Goal: Transaction & Acquisition: Purchase product/service

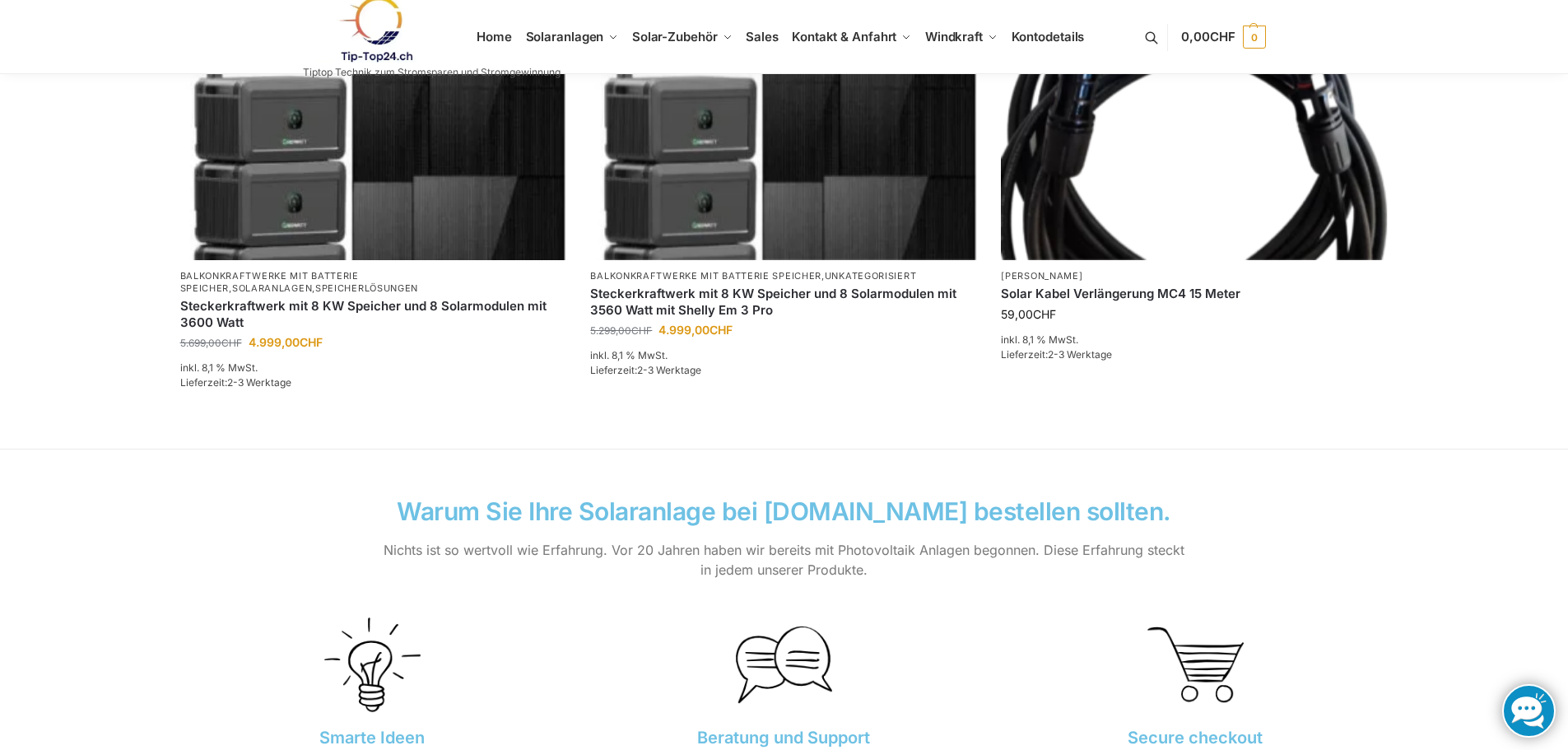
scroll to position [988, 0]
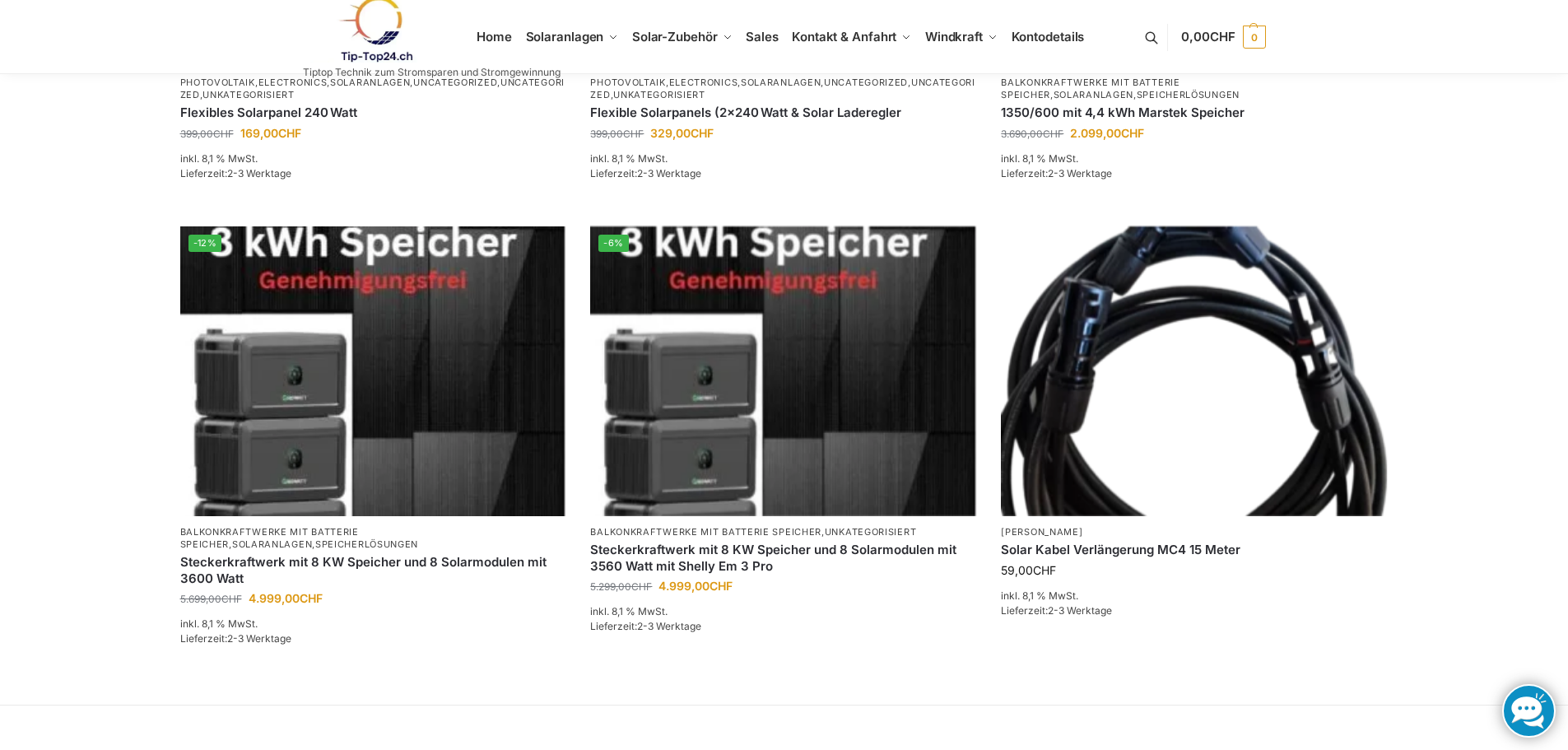
click at [1513, 710] on link at bounding box center [1529, 711] width 54 height 54
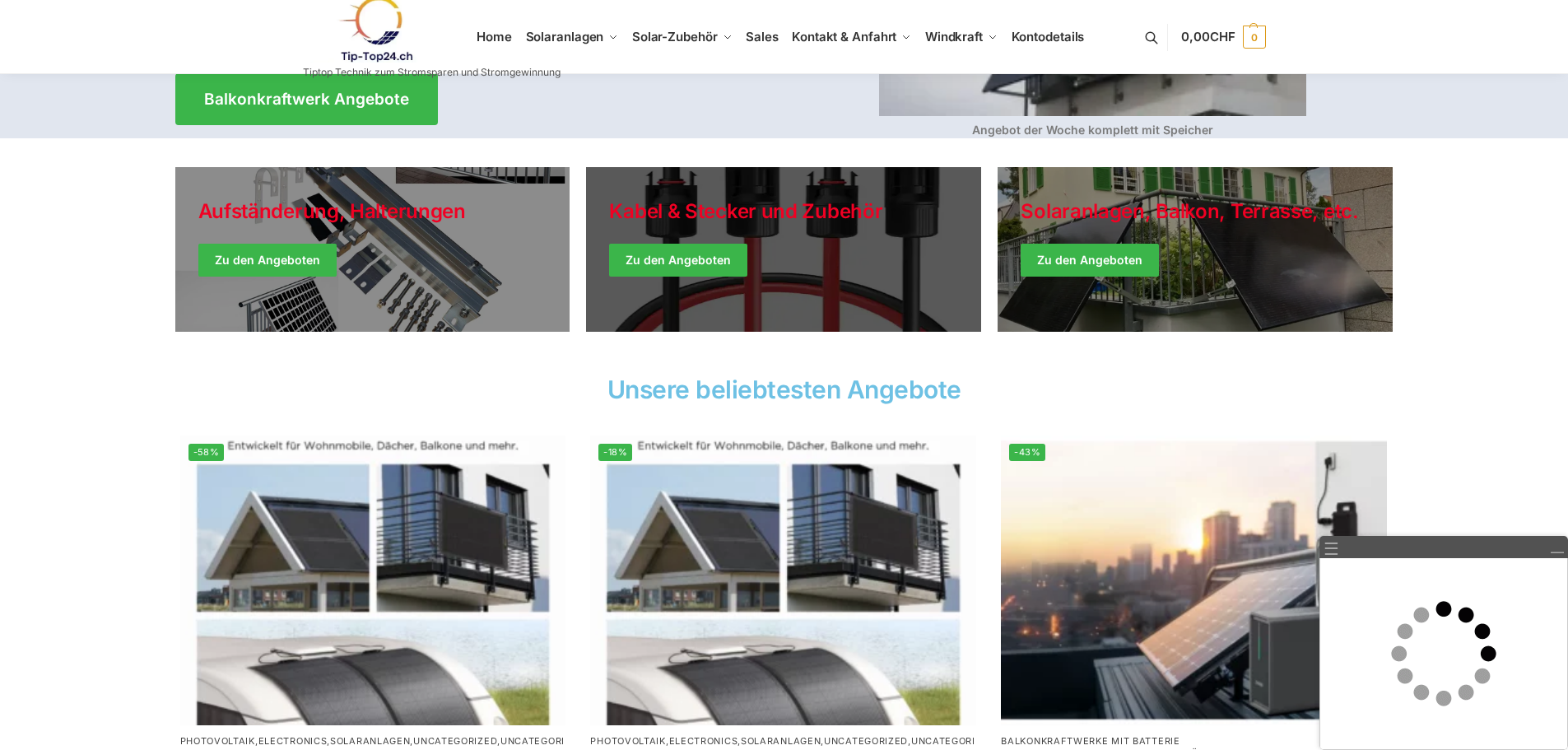
scroll to position [0, 0]
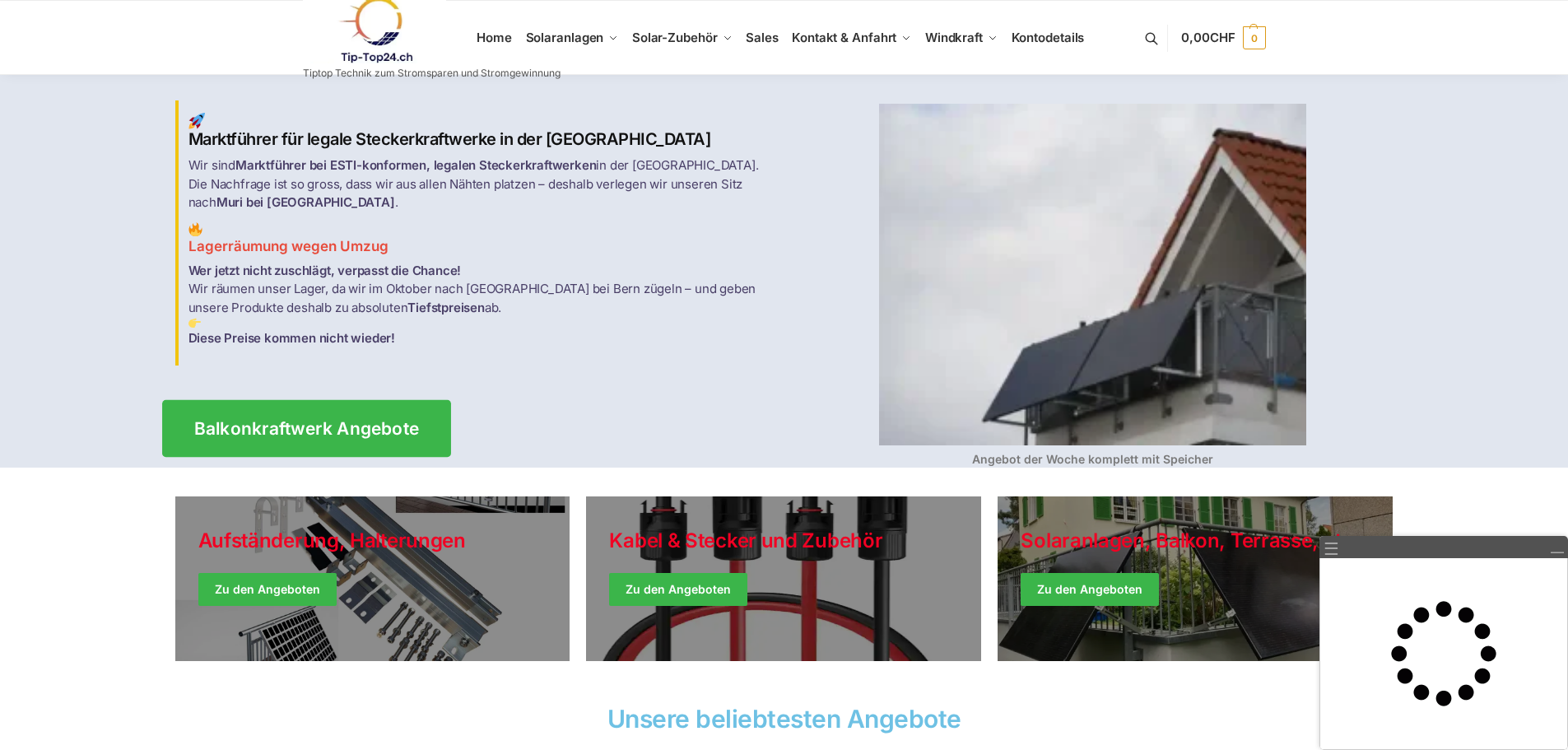
click at [375, 420] on span "Balkonkraftwerk Angebote" at bounding box center [306, 429] width 226 height 17
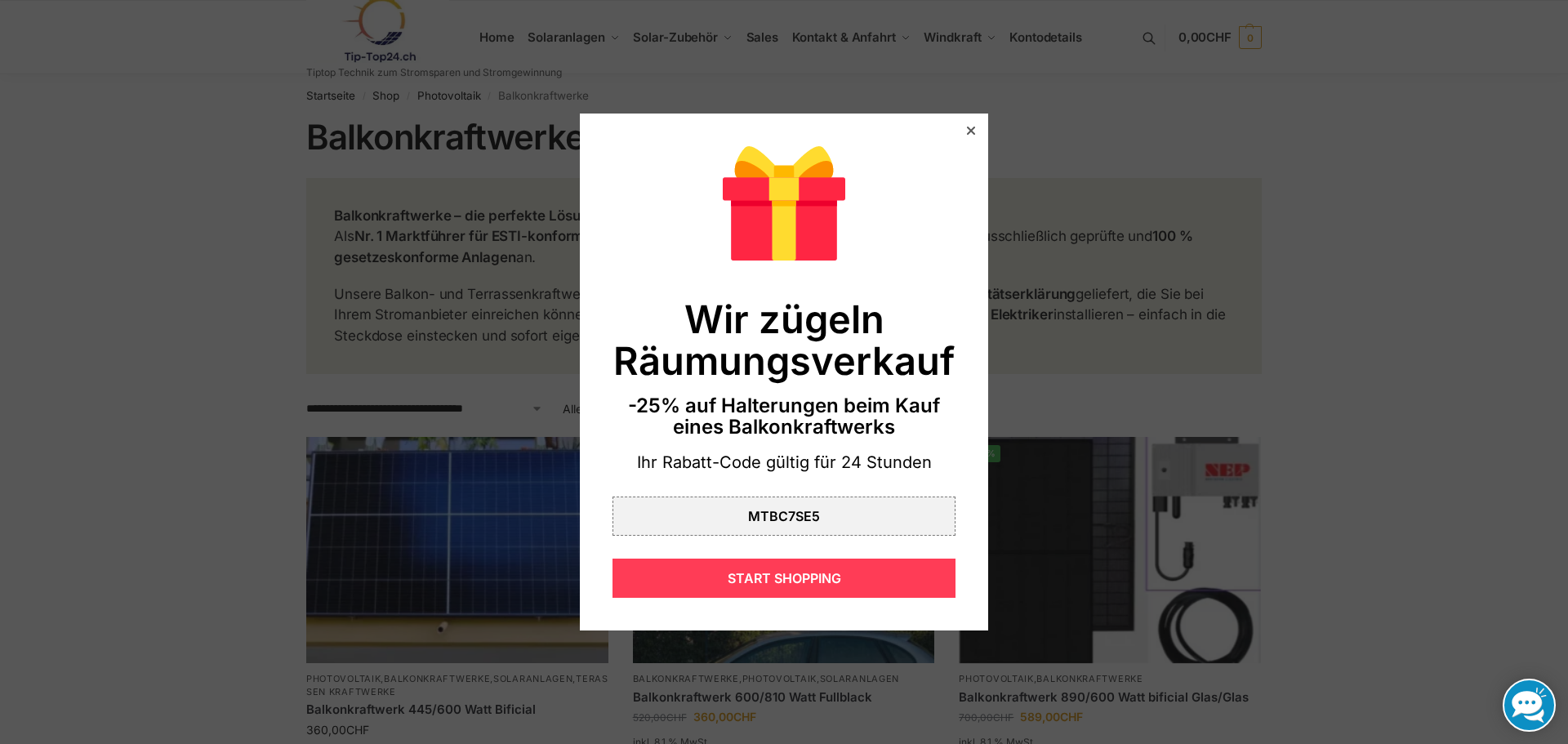
click at [757, 579] on div "START SHOPPING" at bounding box center [784, 578] width 343 height 39
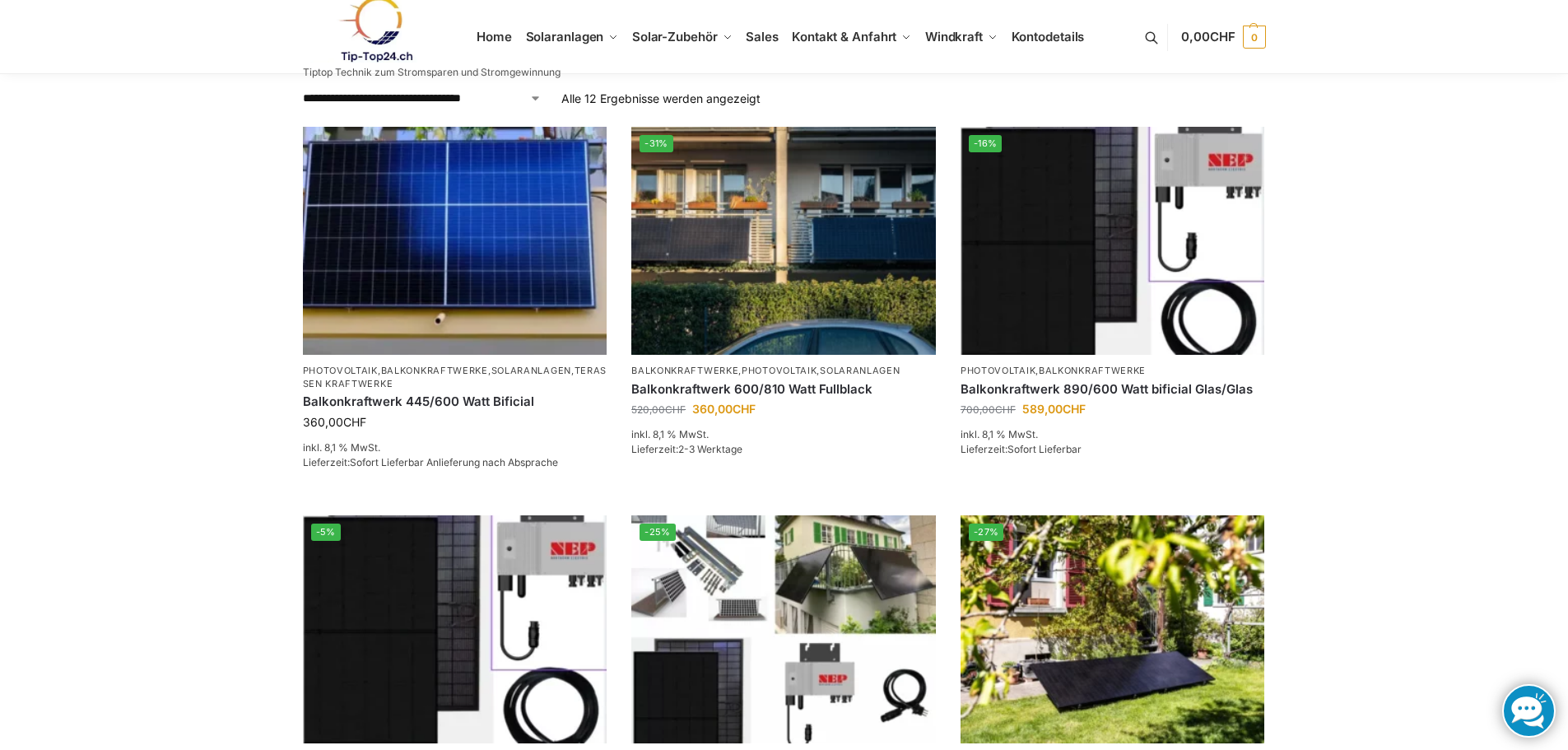
scroll to position [412, 0]
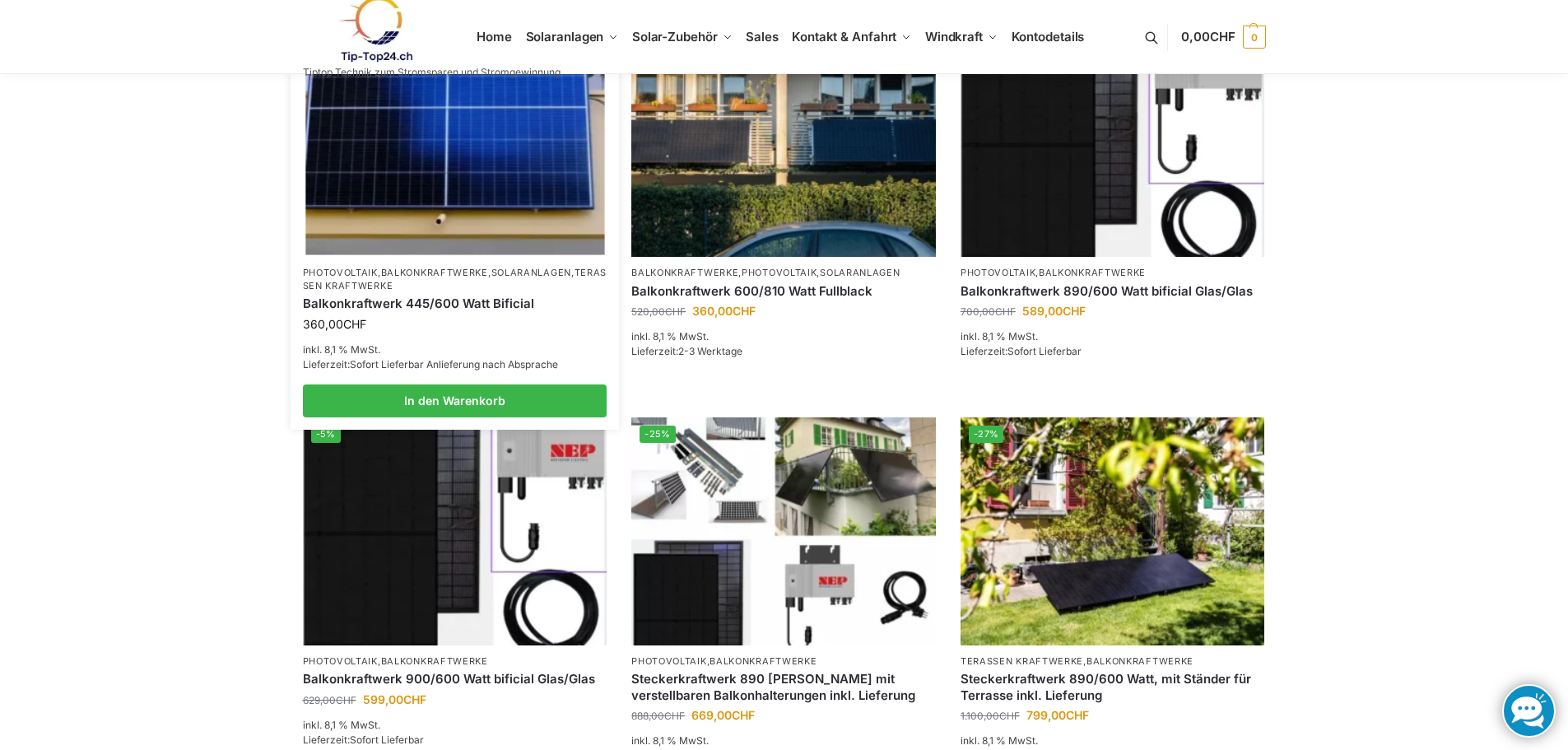
click at [435, 171] on img at bounding box center [455, 143] width 299 height 224
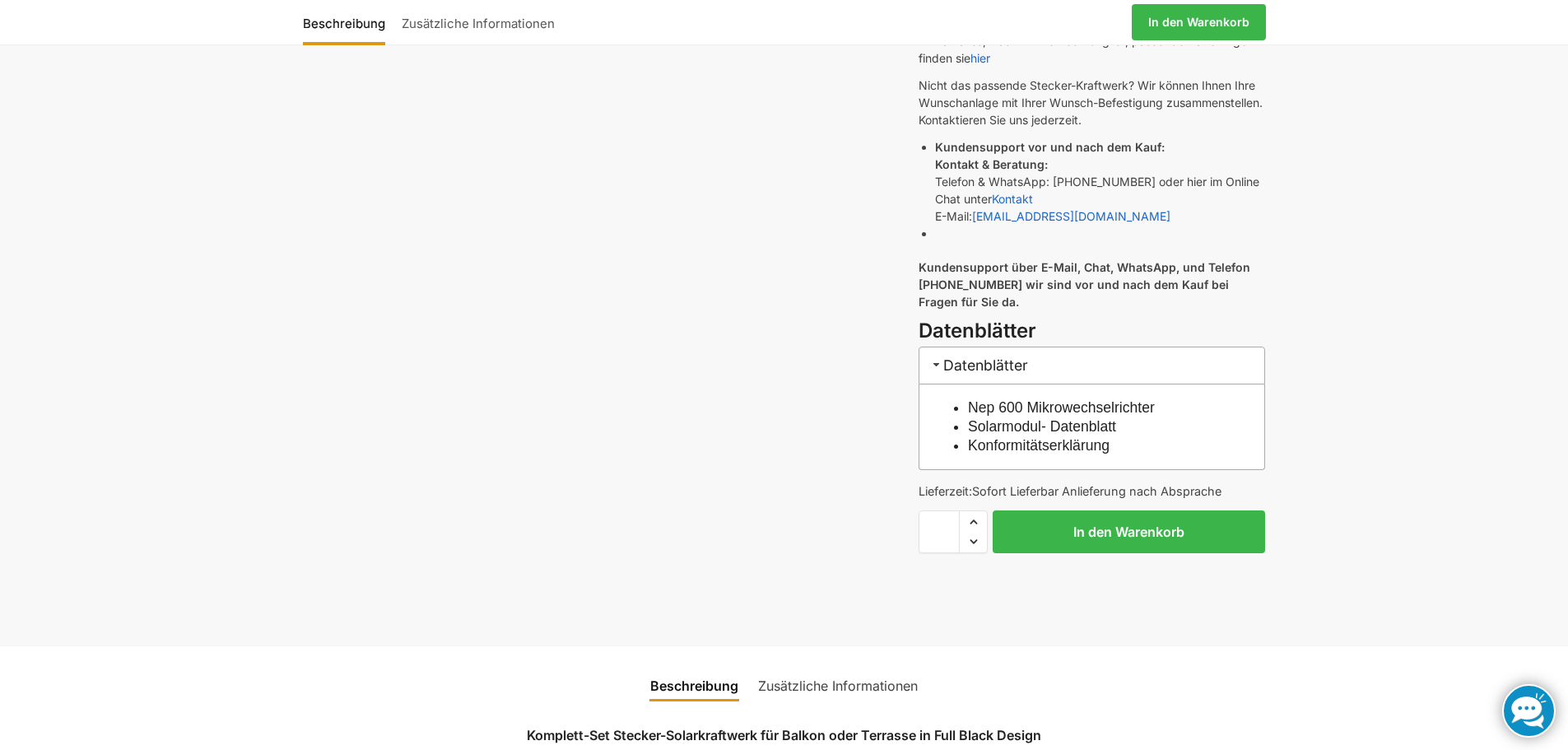
scroll to position [823, 0]
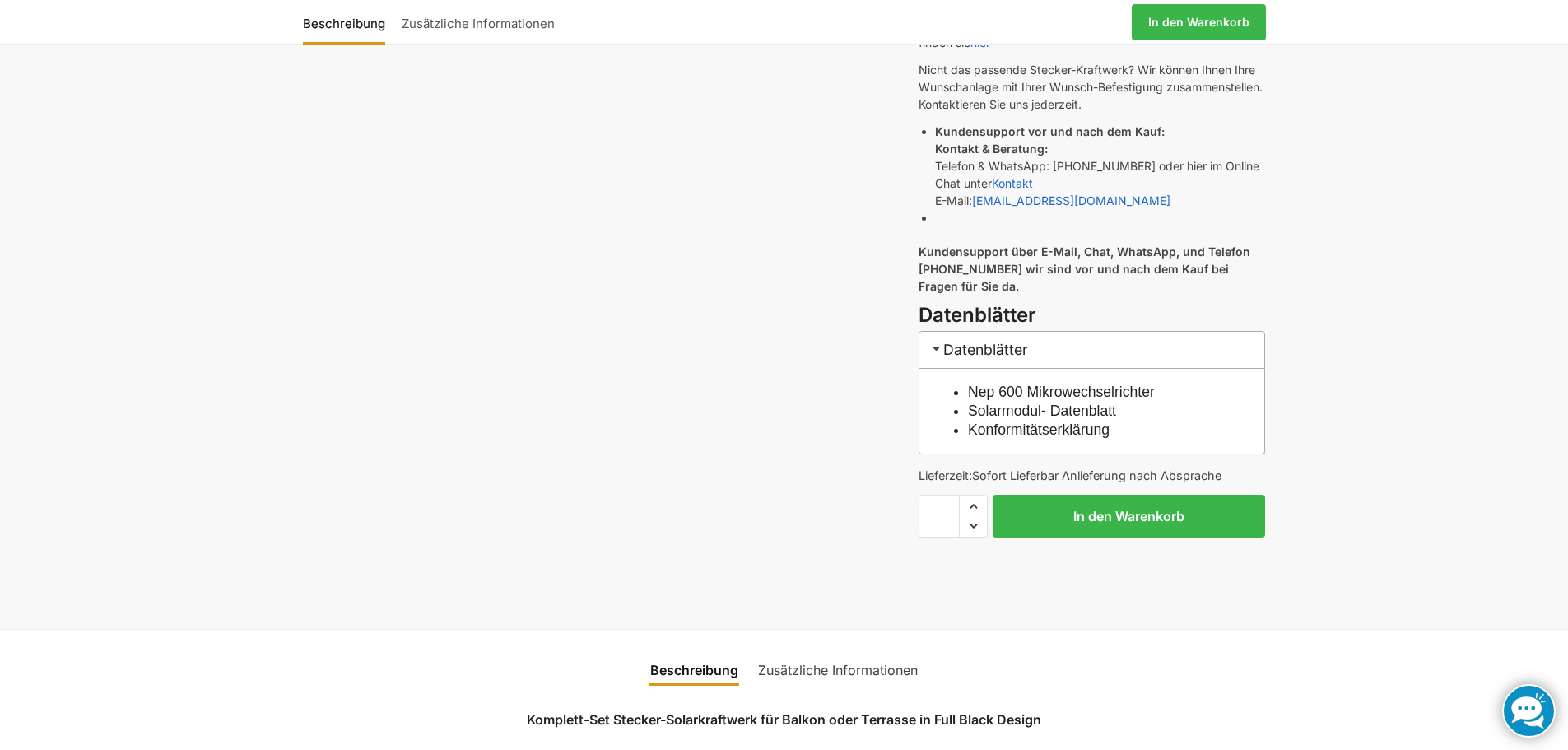
click at [1527, 698] on link at bounding box center [1529, 711] width 54 height 54
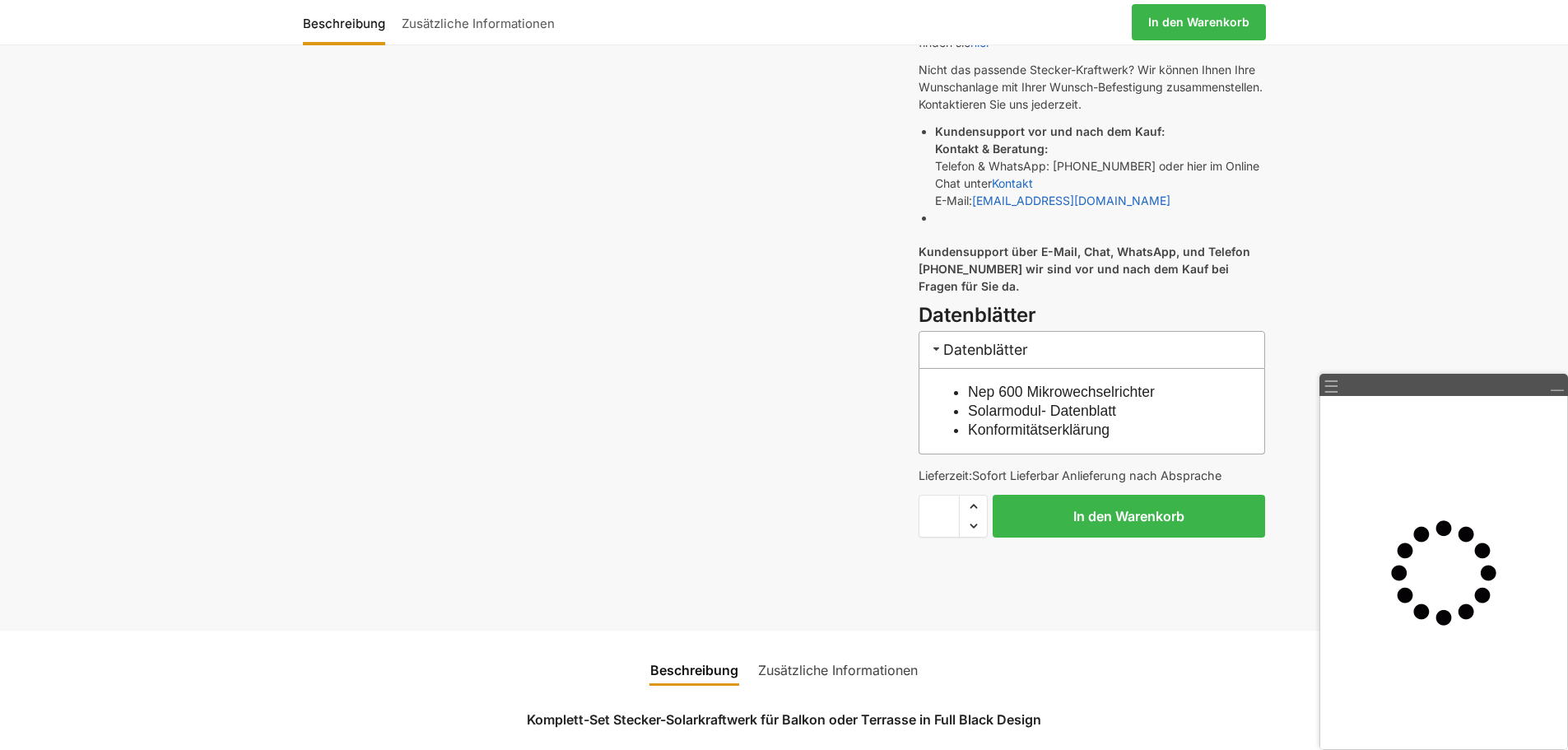
drag, startPoint x: 1021, startPoint y: 430, endPoint x: 1027, endPoint y: 420, distance: 11.7
click at [1023, 429] on link "Konformitätserklärung" at bounding box center [1039, 430] width 142 height 17
